Goal: Transaction & Acquisition: Purchase product/service

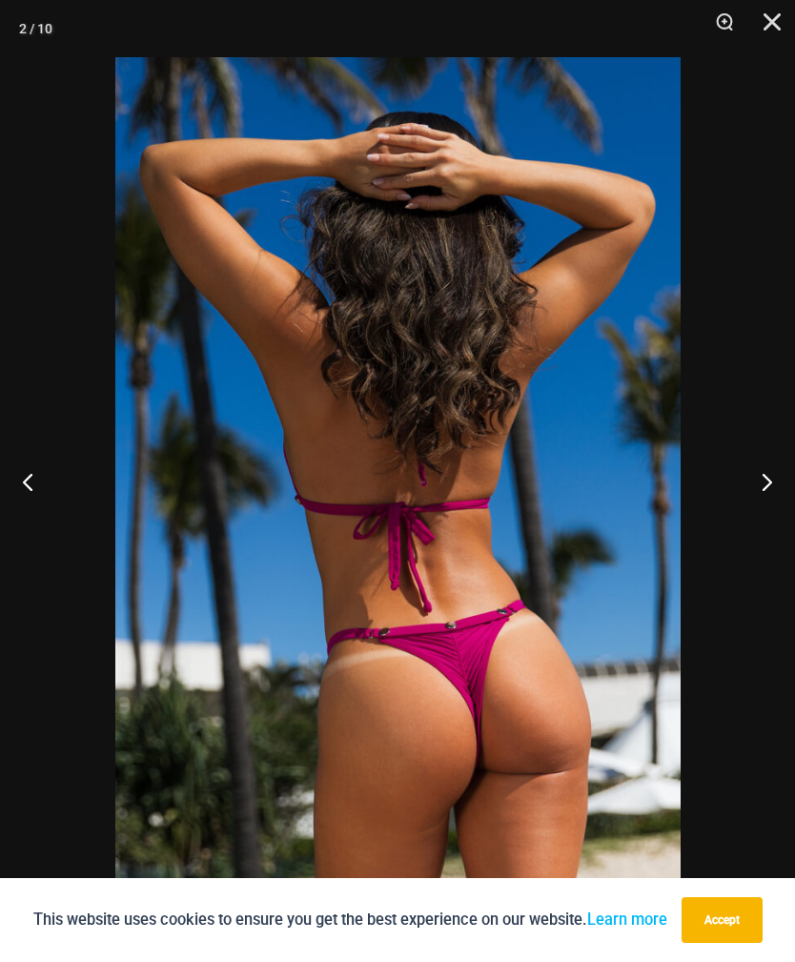
scroll to position [707, 0]
click at [758, 488] on button "Next" at bounding box center [758, 481] width 71 height 95
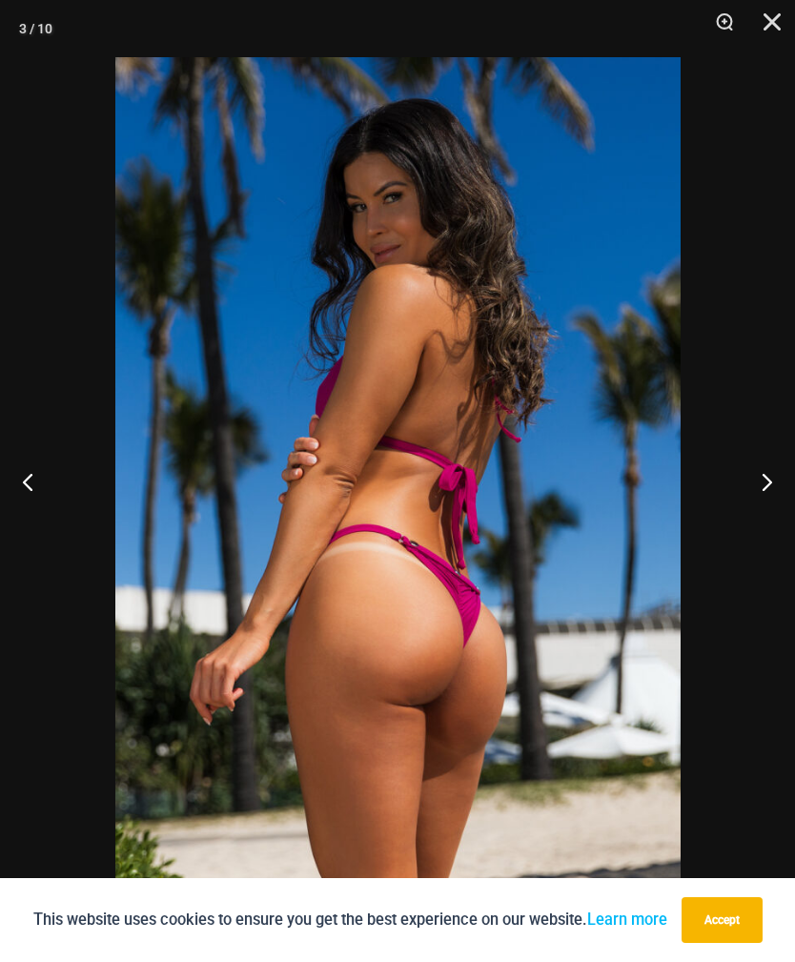
click at [758, 490] on button "Next" at bounding box center [758, 481] width 71 height 95
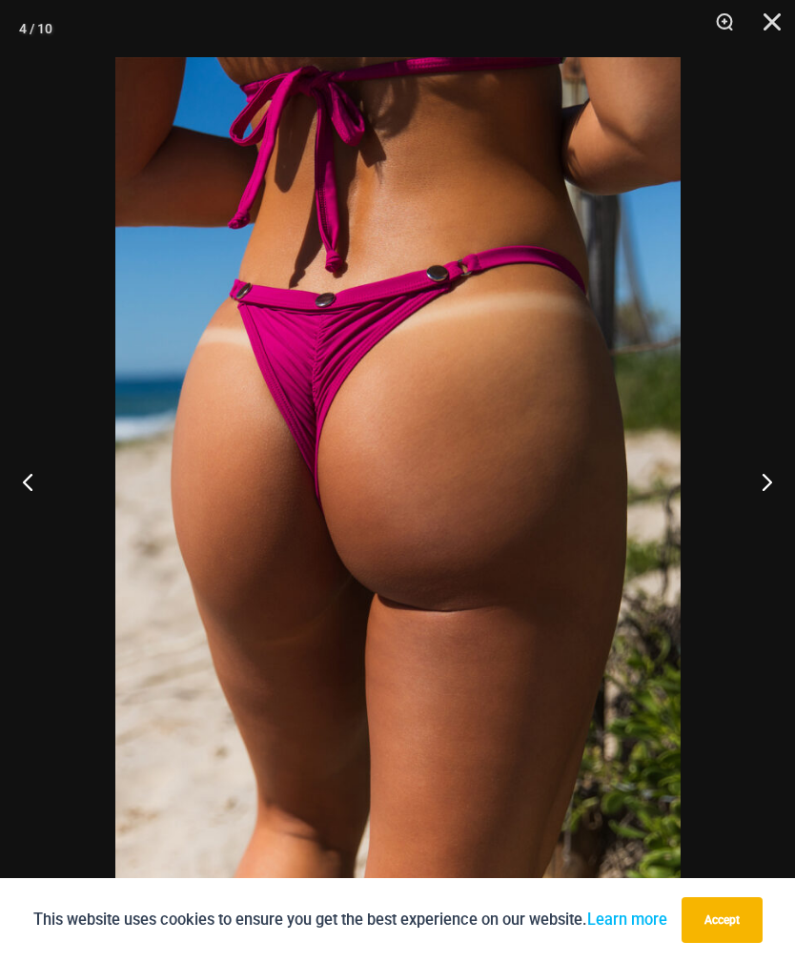
click at [763, 20] on button "Close" at bounding box center [765, 28] width 48 height 57
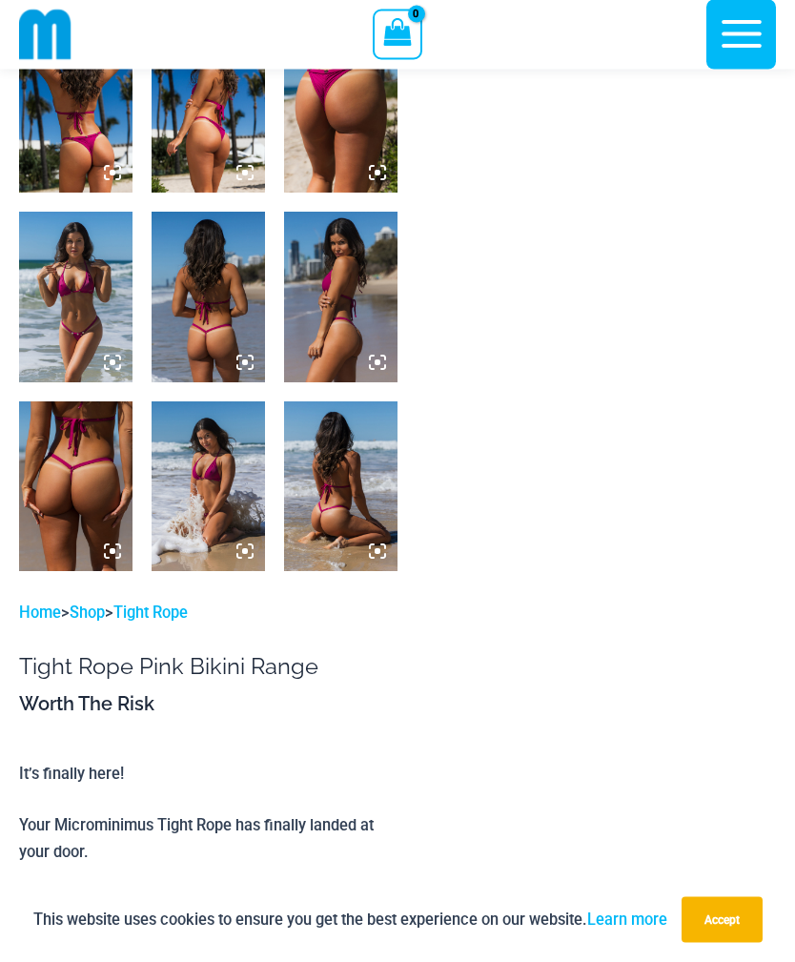
scroll to position [658, 0]
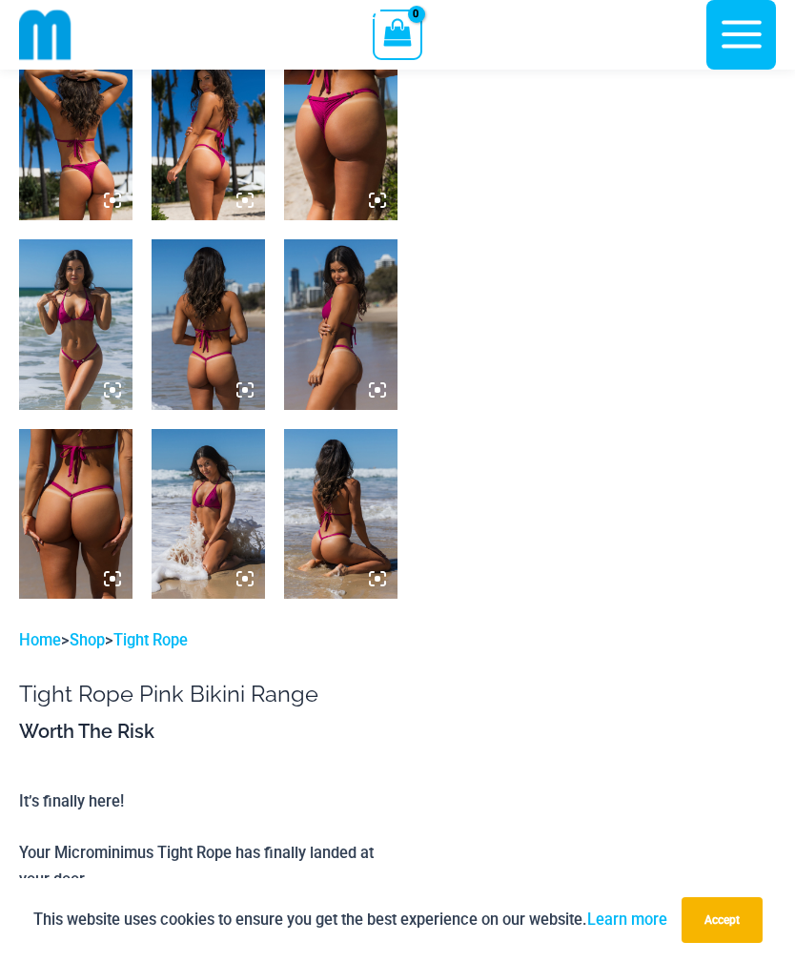
click at [71, 322] on img at bounding box center [75, 324] width 113 height 170
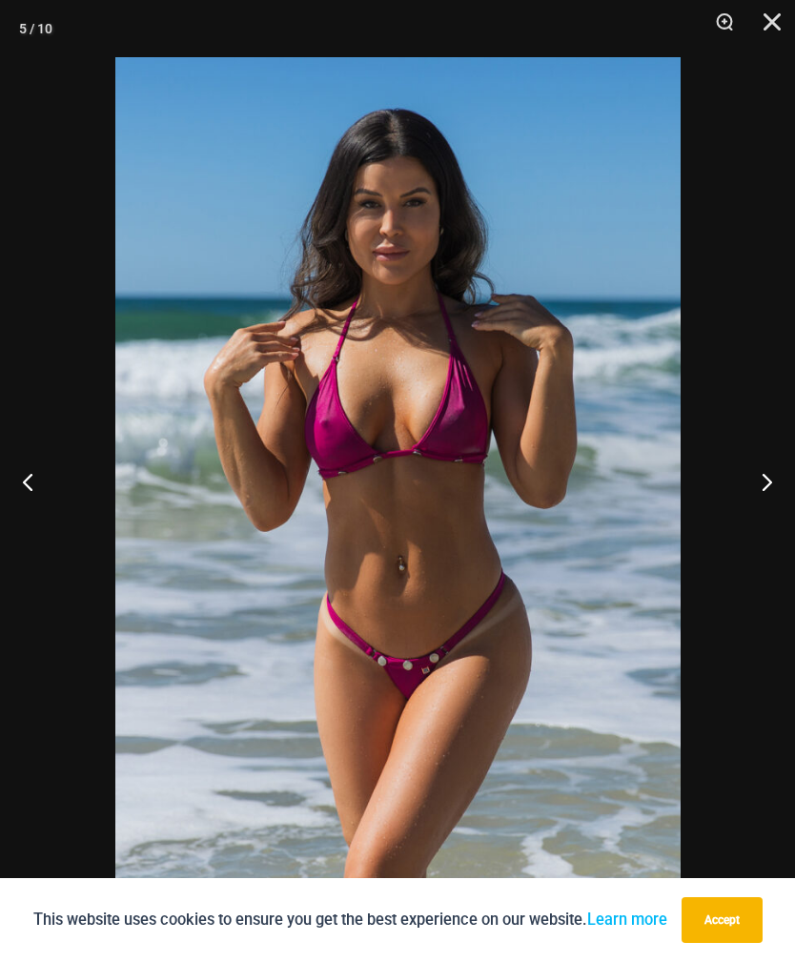
click at [26, 477] on button "Previous" at bounding box center [35, 481] width 71 height 95
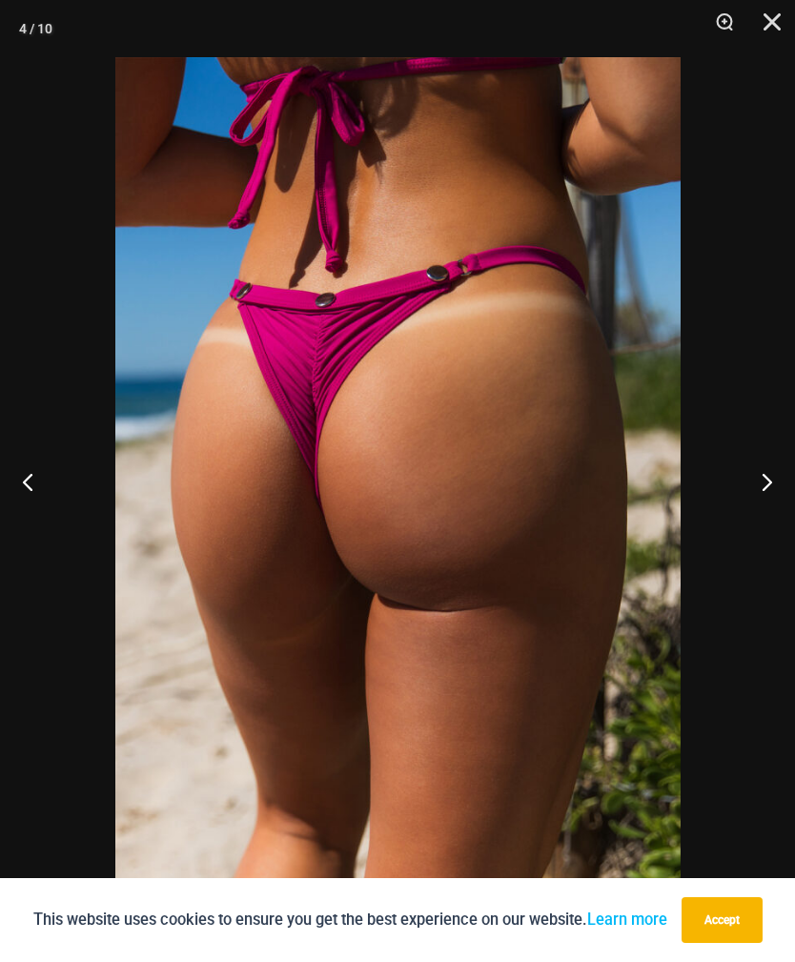
click at [29, 465] on button "Previous" at bounding box center [35, 481] width 71 height 95
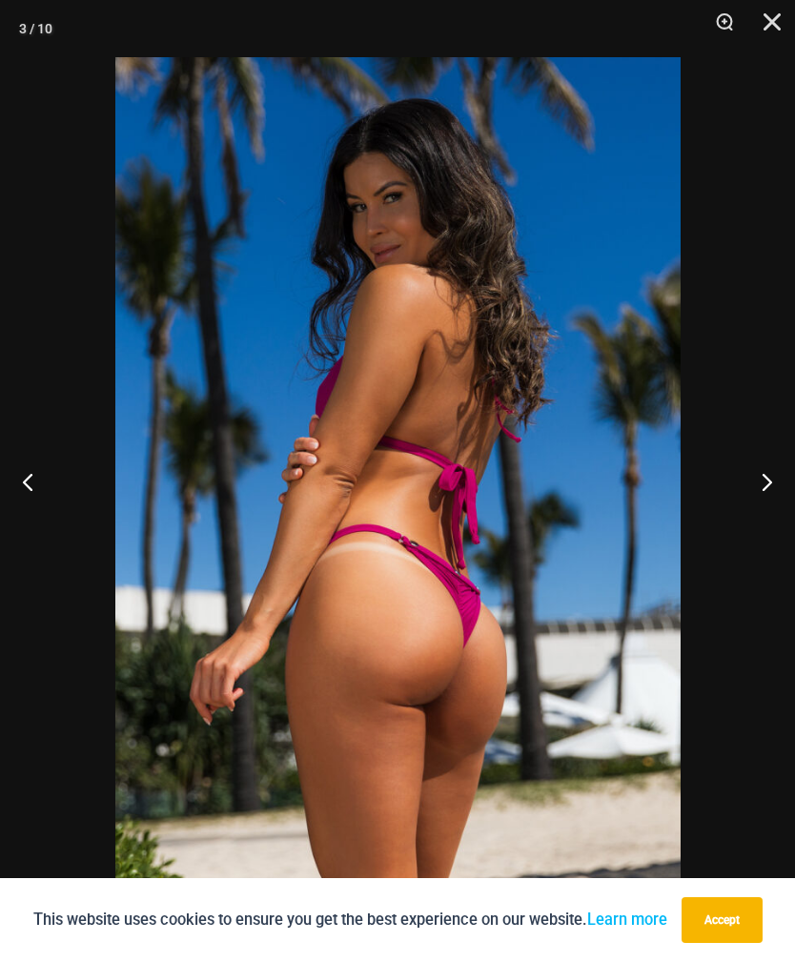
click at [25, 473] on button "Previous" at bounding box center [35, 481] width 71 height 95
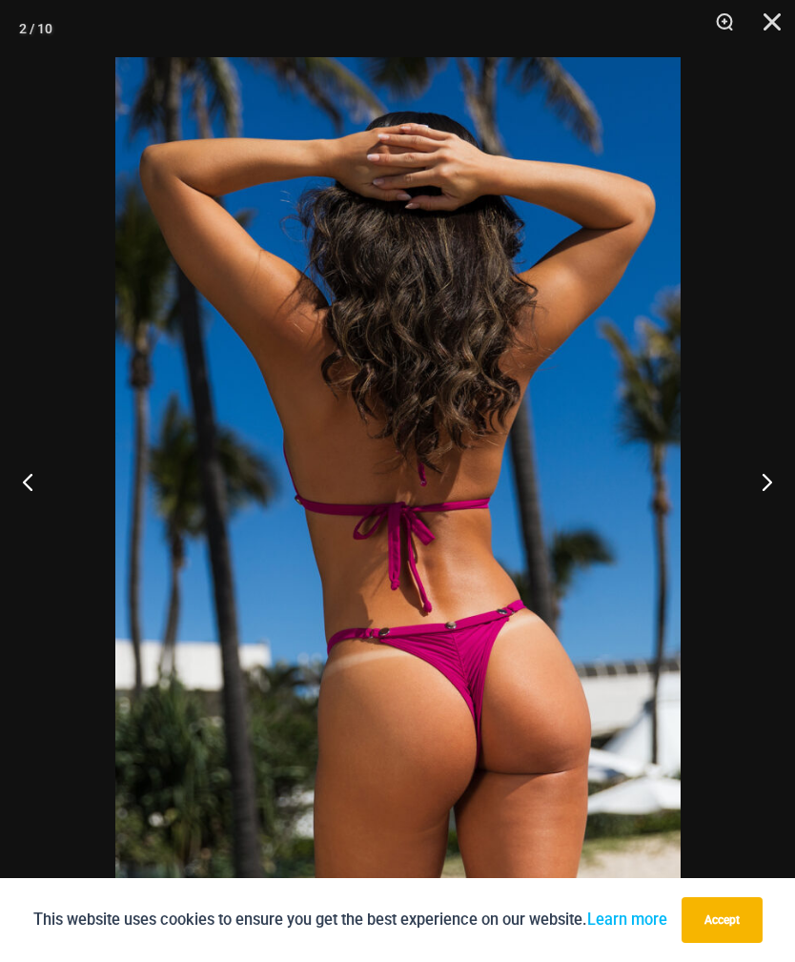
click at [23, 477] on button "Previous" at bounding box center [35, 481] width 71 height 95
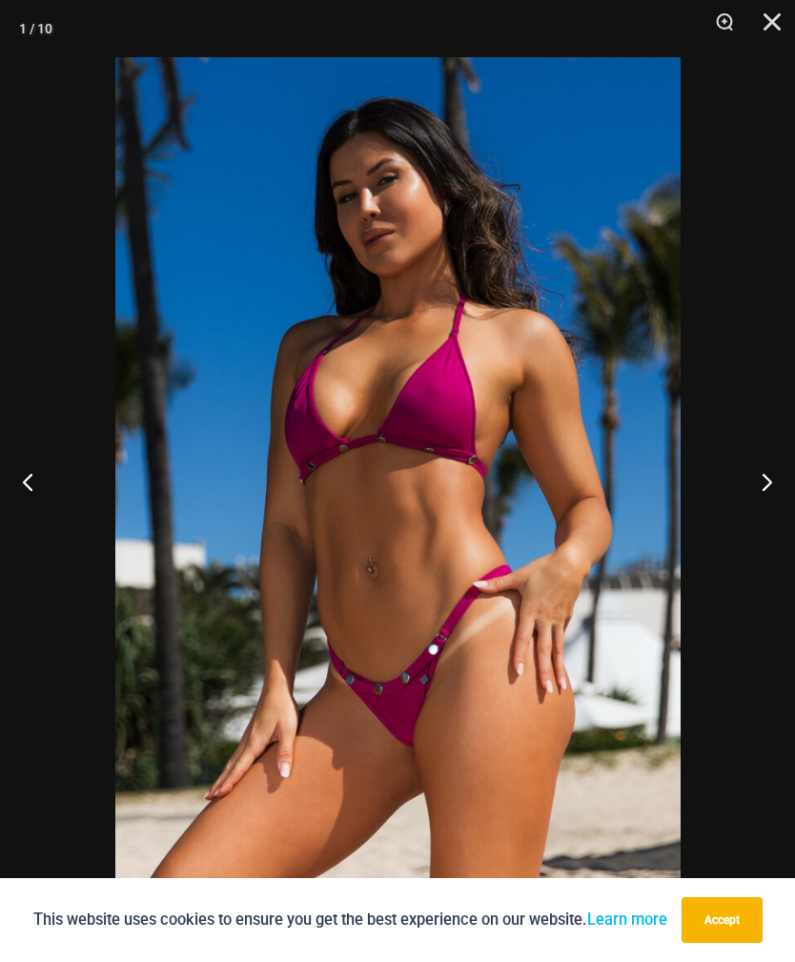
click at [27, 475] on button "Previous" at bounding box center [35, 481] width 71 height 95
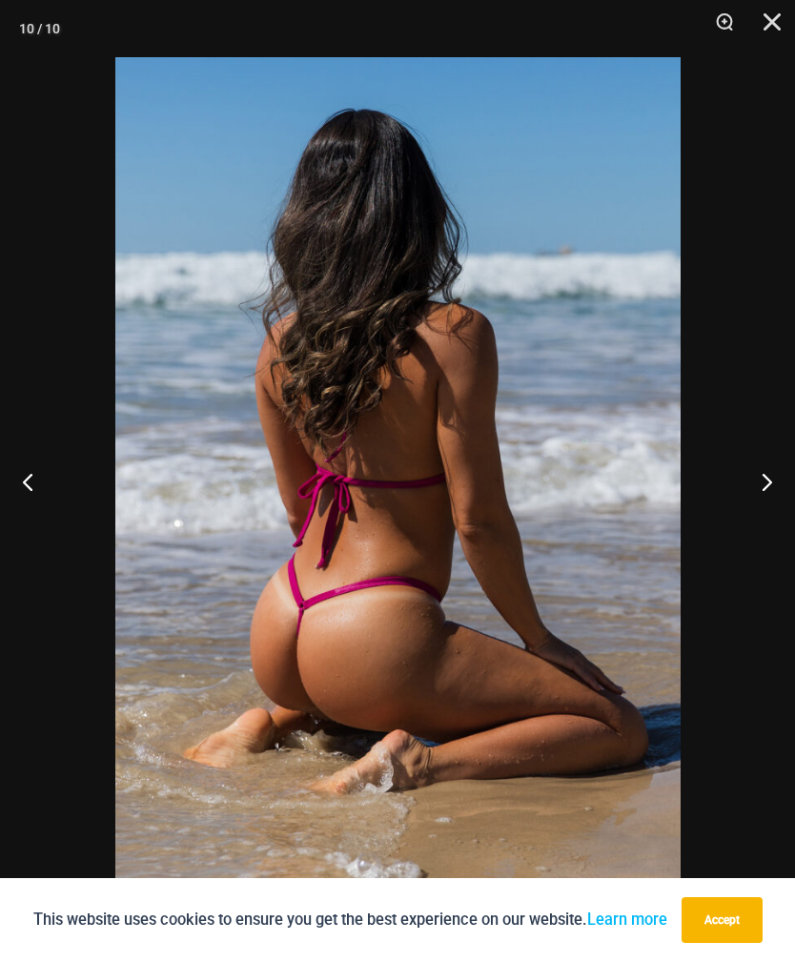
click at [27, 475] on button "Previous" at bounding box center [35, 481] width 71 height 95
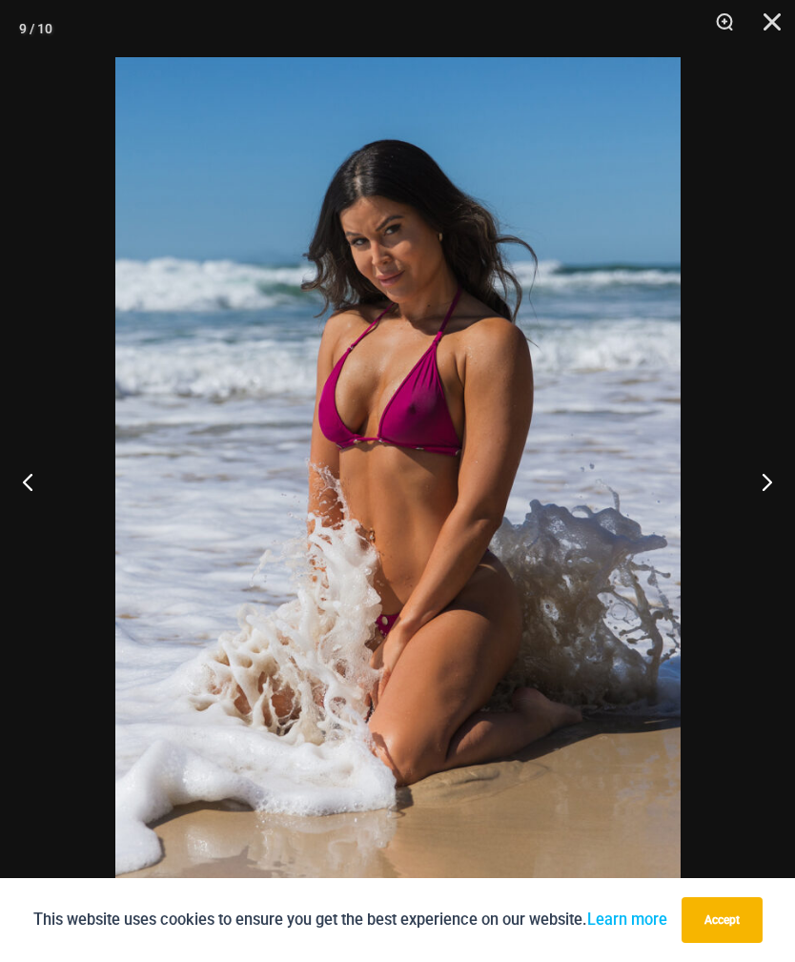
click at [25, 475] on button "Previous" at bounding box center [35, 481] width 71 height 95
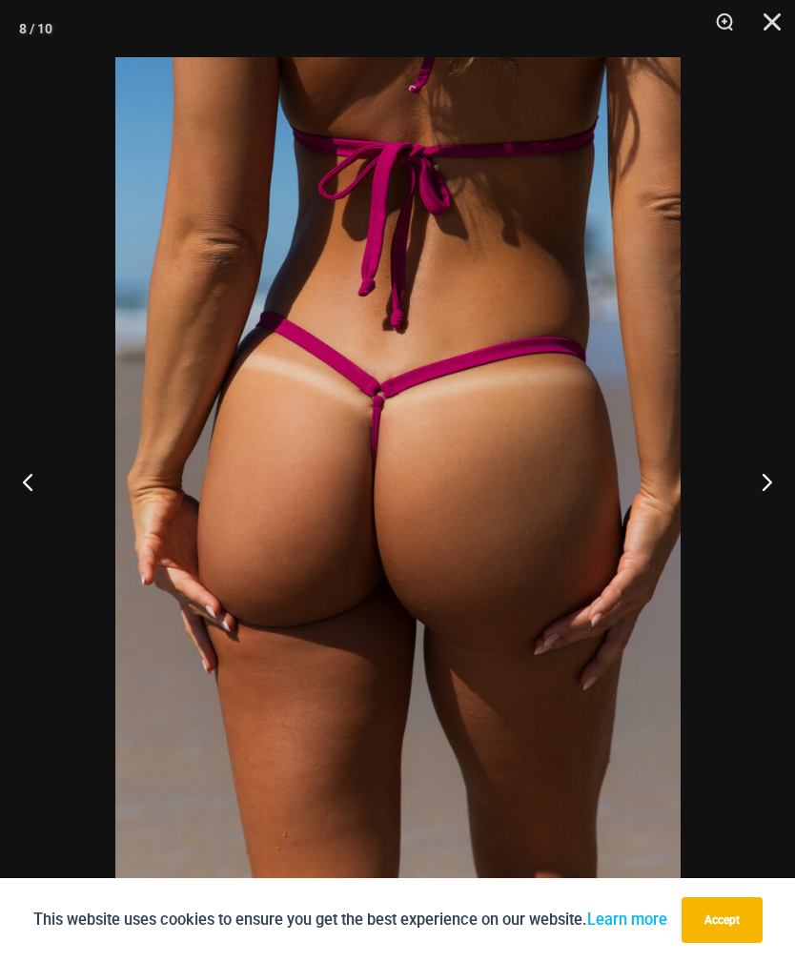
click at [30, 476] on button "Previous" at bounding box center [35, 481] width 71 height 95
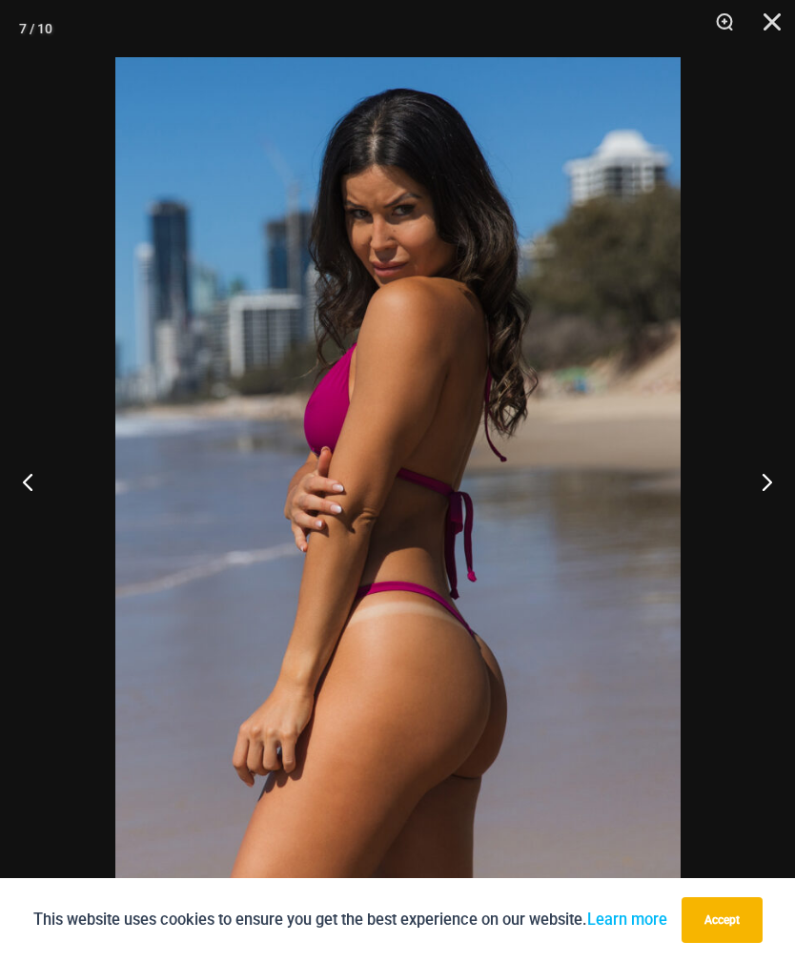
click at [30, 465] on button "Previous" at bounding box center [35, 481] width 71 height 95
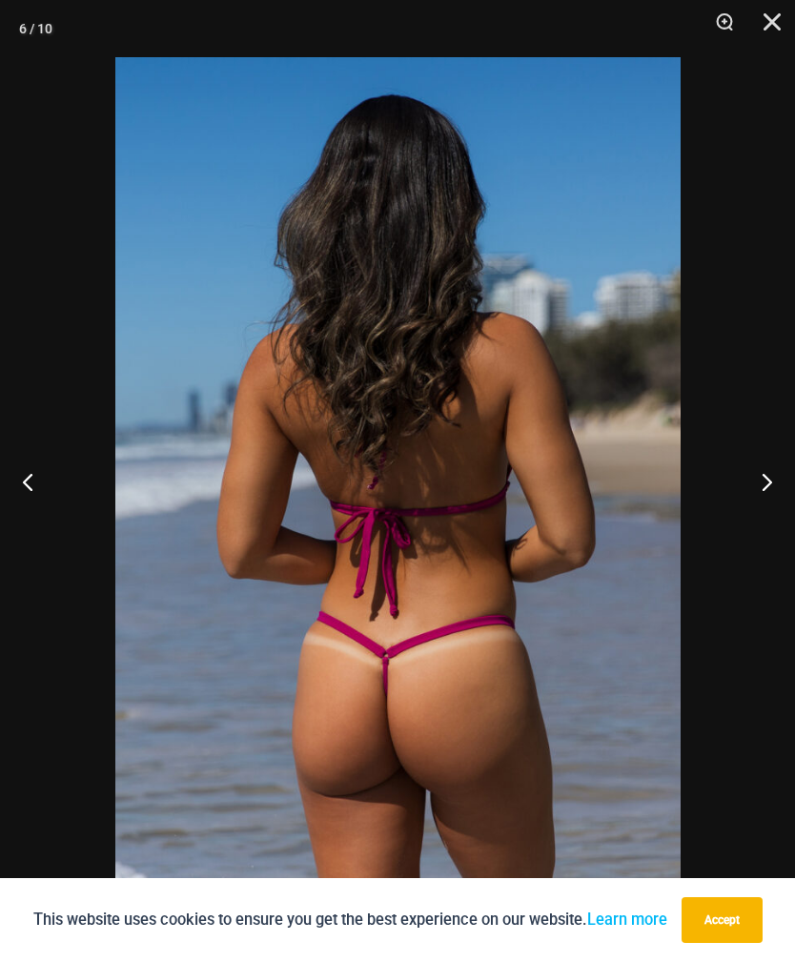
click at [761, 14] on button "Close" at bounding box center [765, 28] width 48 height 57
